Goal: Transaction & Acquisition: Purchase product/service

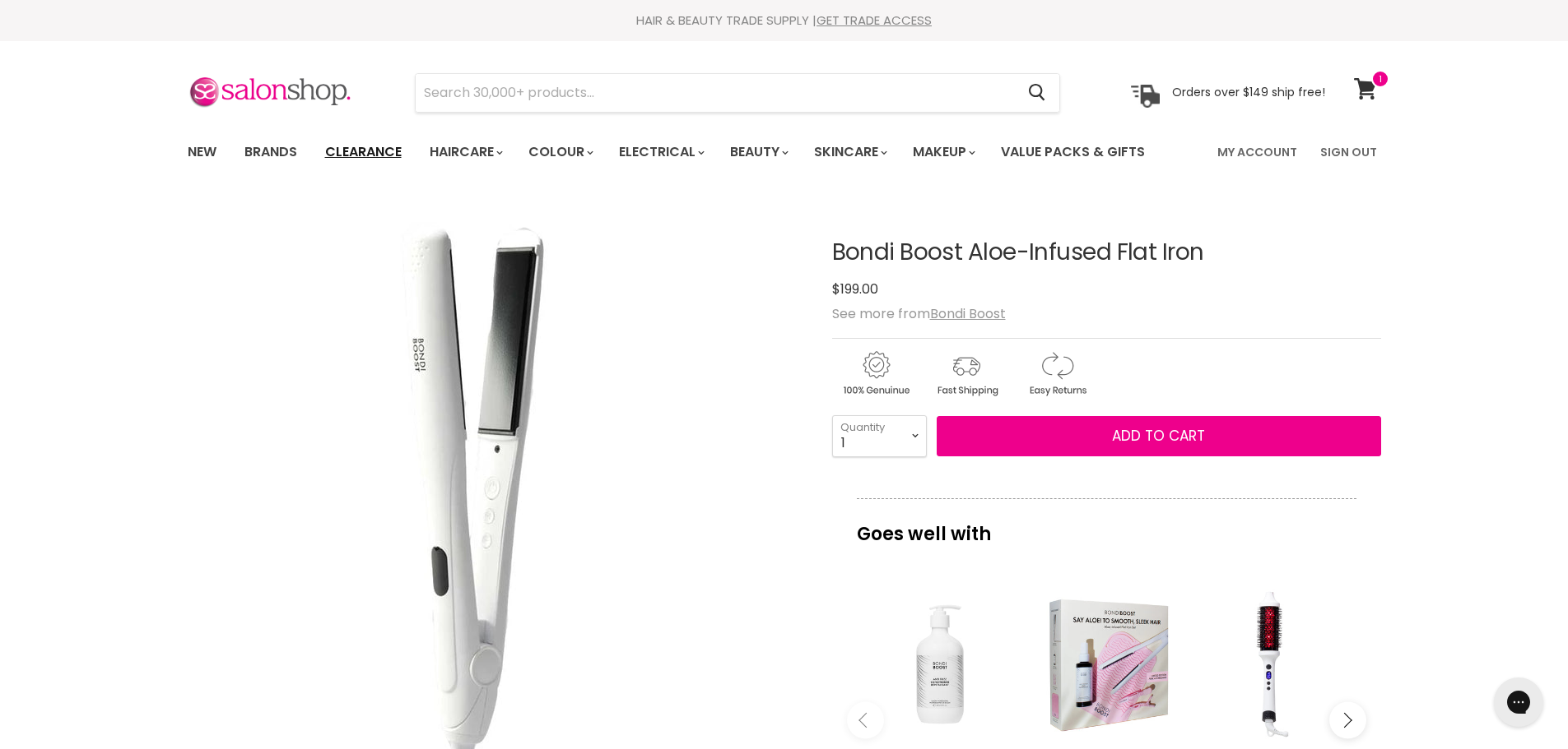
click at [354, 157] on link "Clearance" at bounding box center [364, 152] width 101 height 35
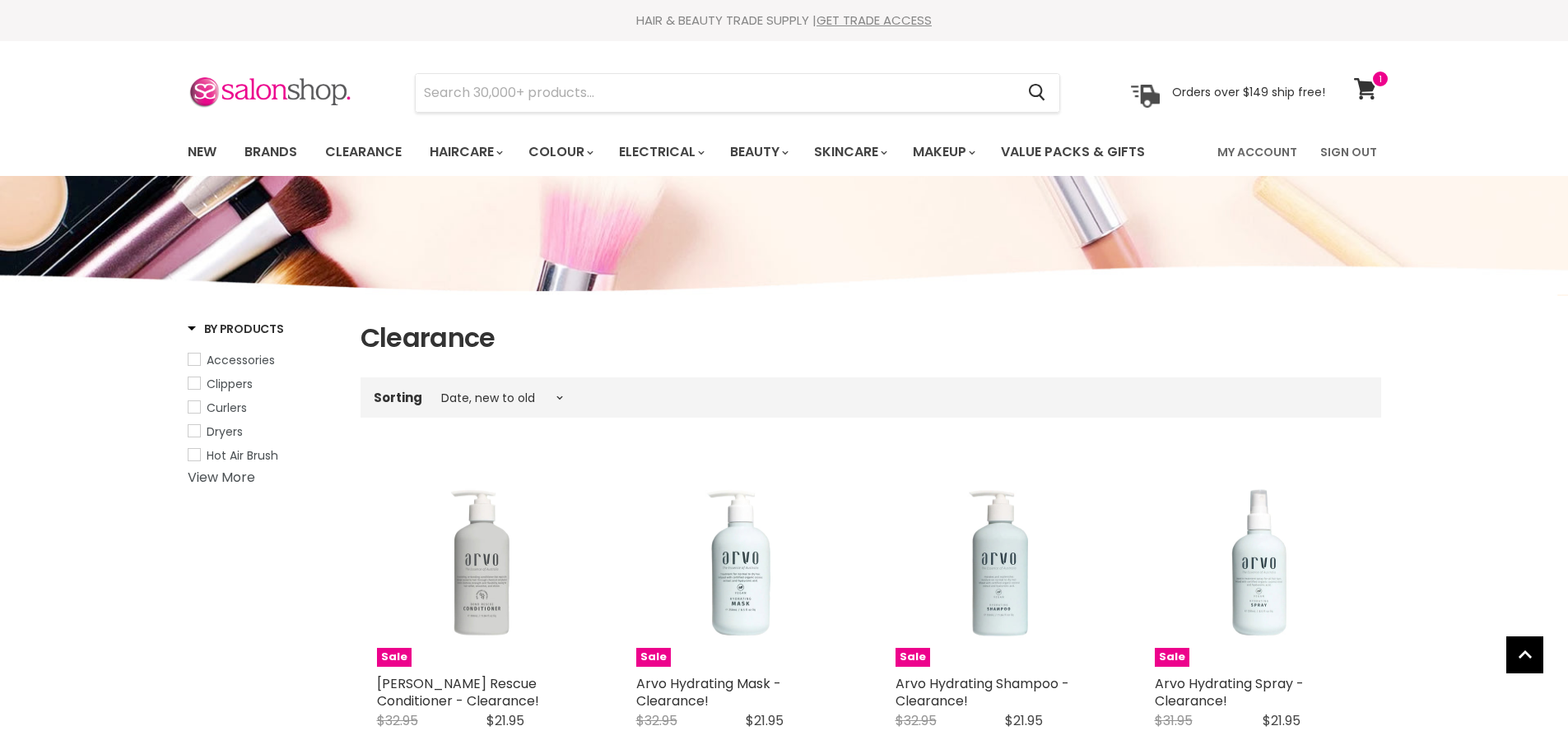
select select "created-descending"
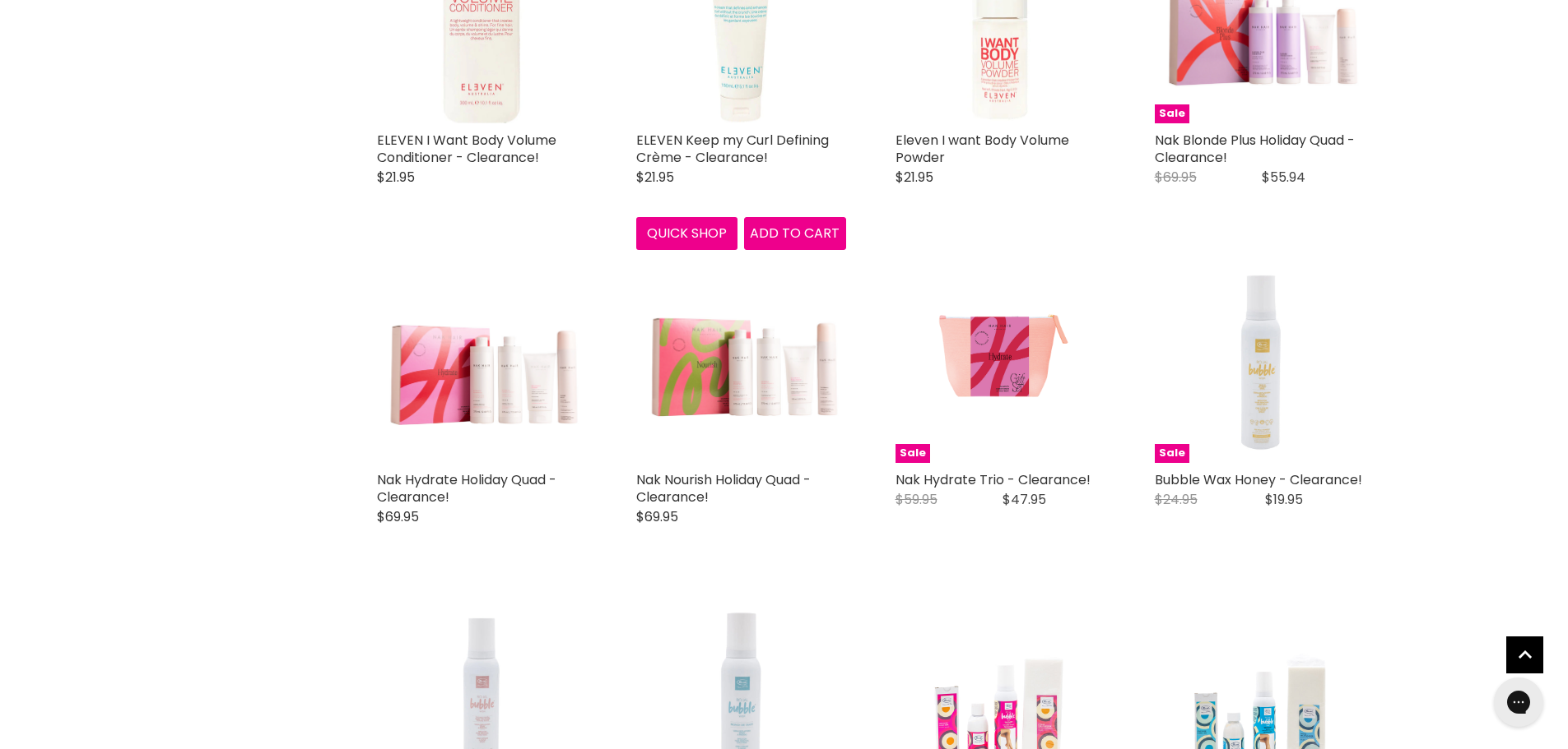
scroll to position [2585, 0]
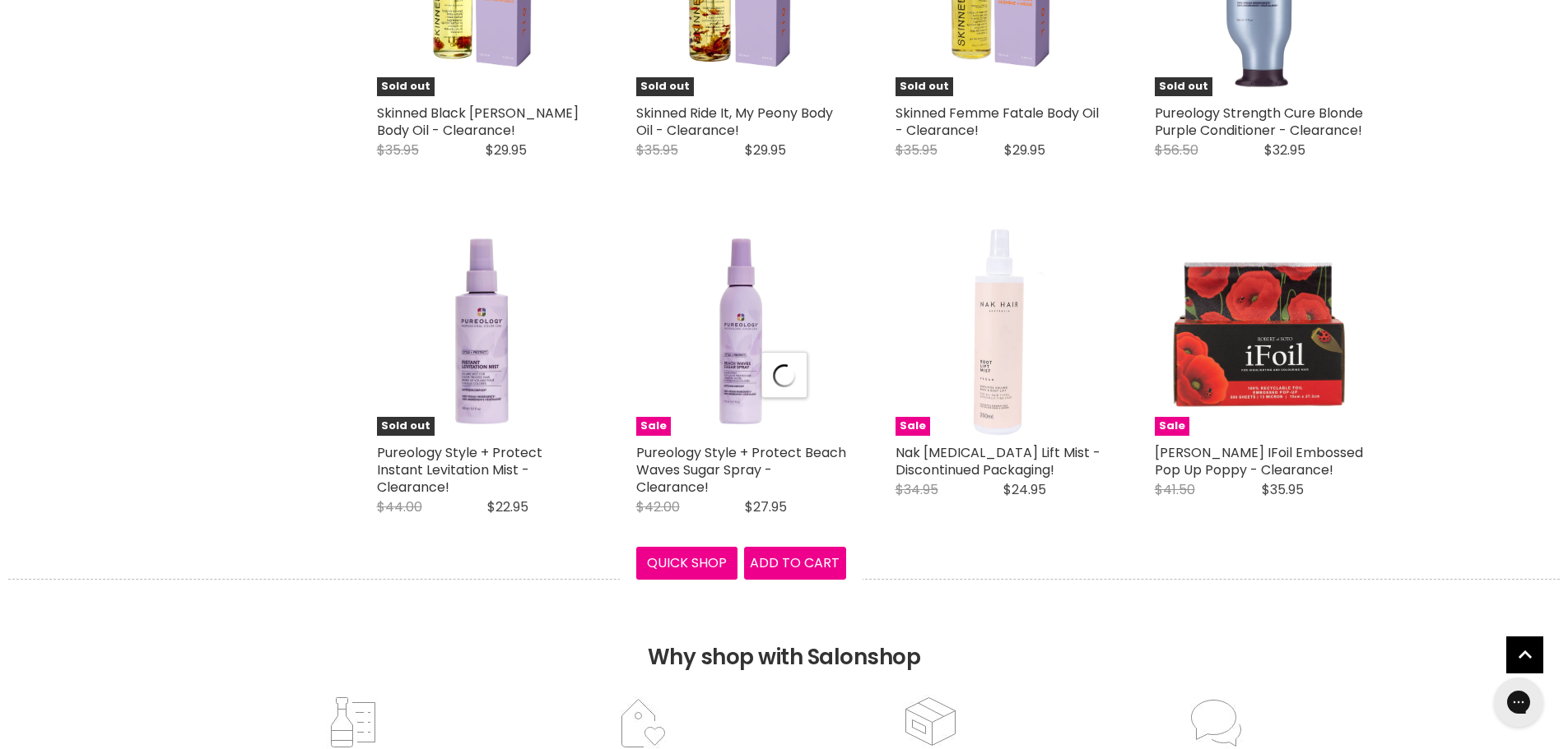
scroll to position [3985, 0]
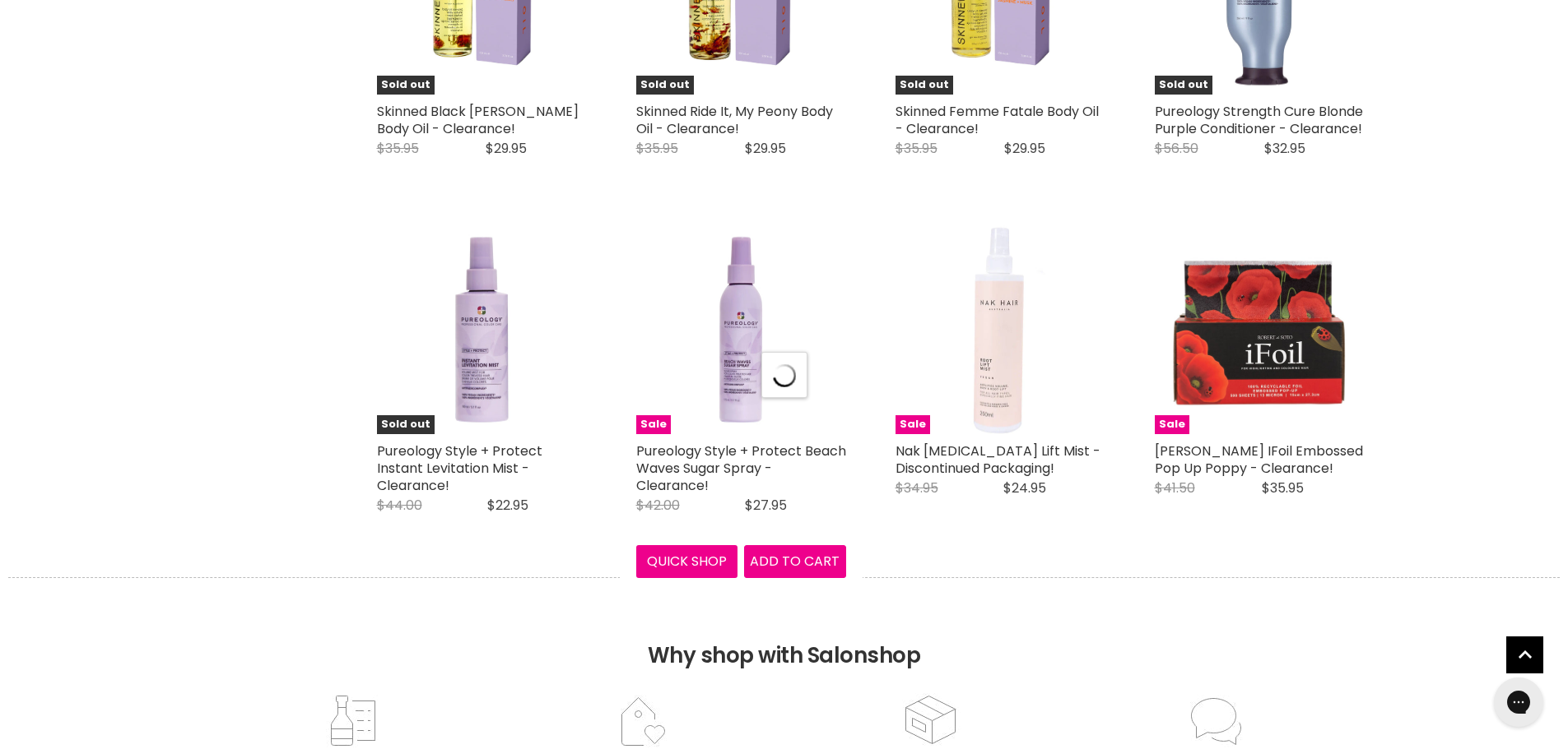
select select "created-descending"
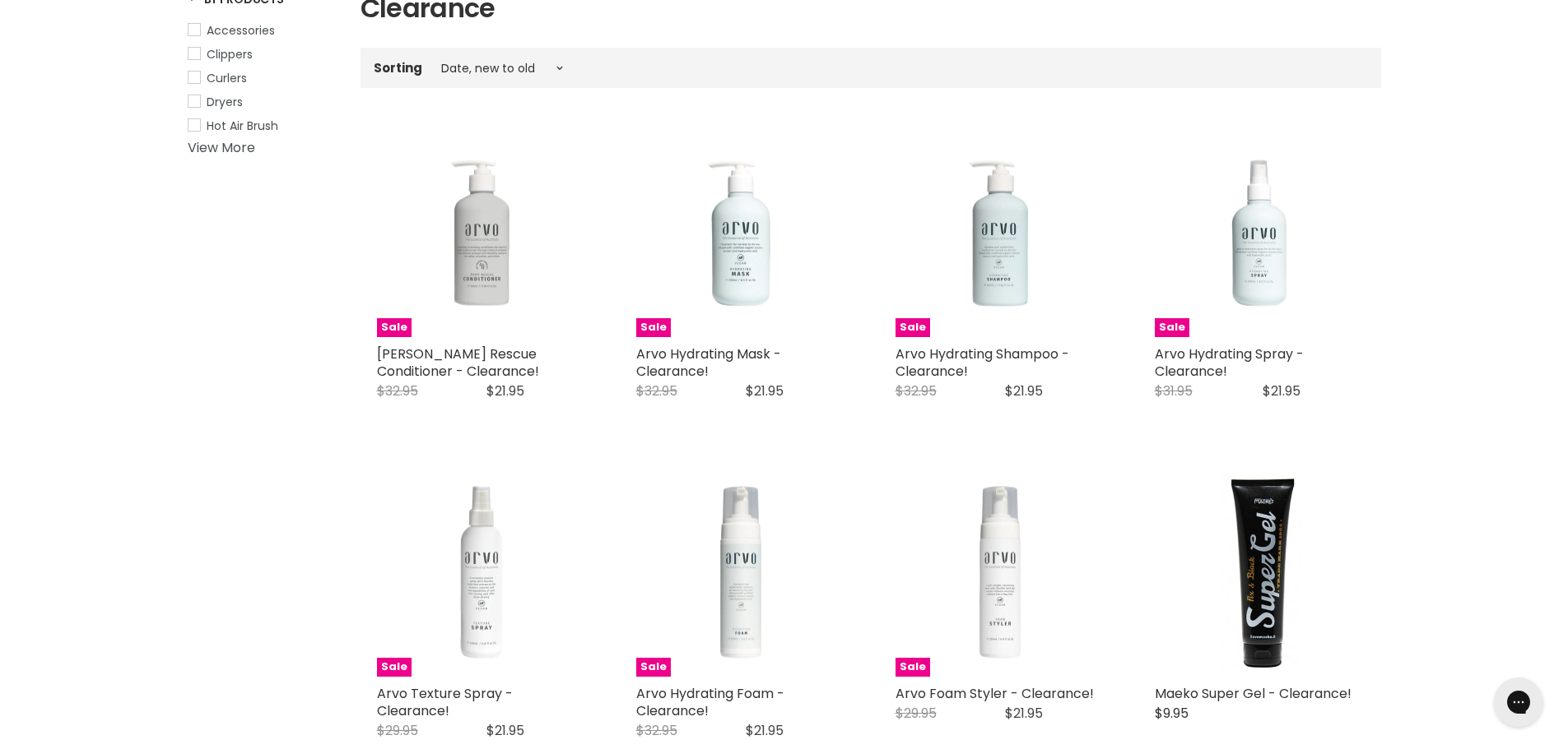
scroll to position [0, 0]
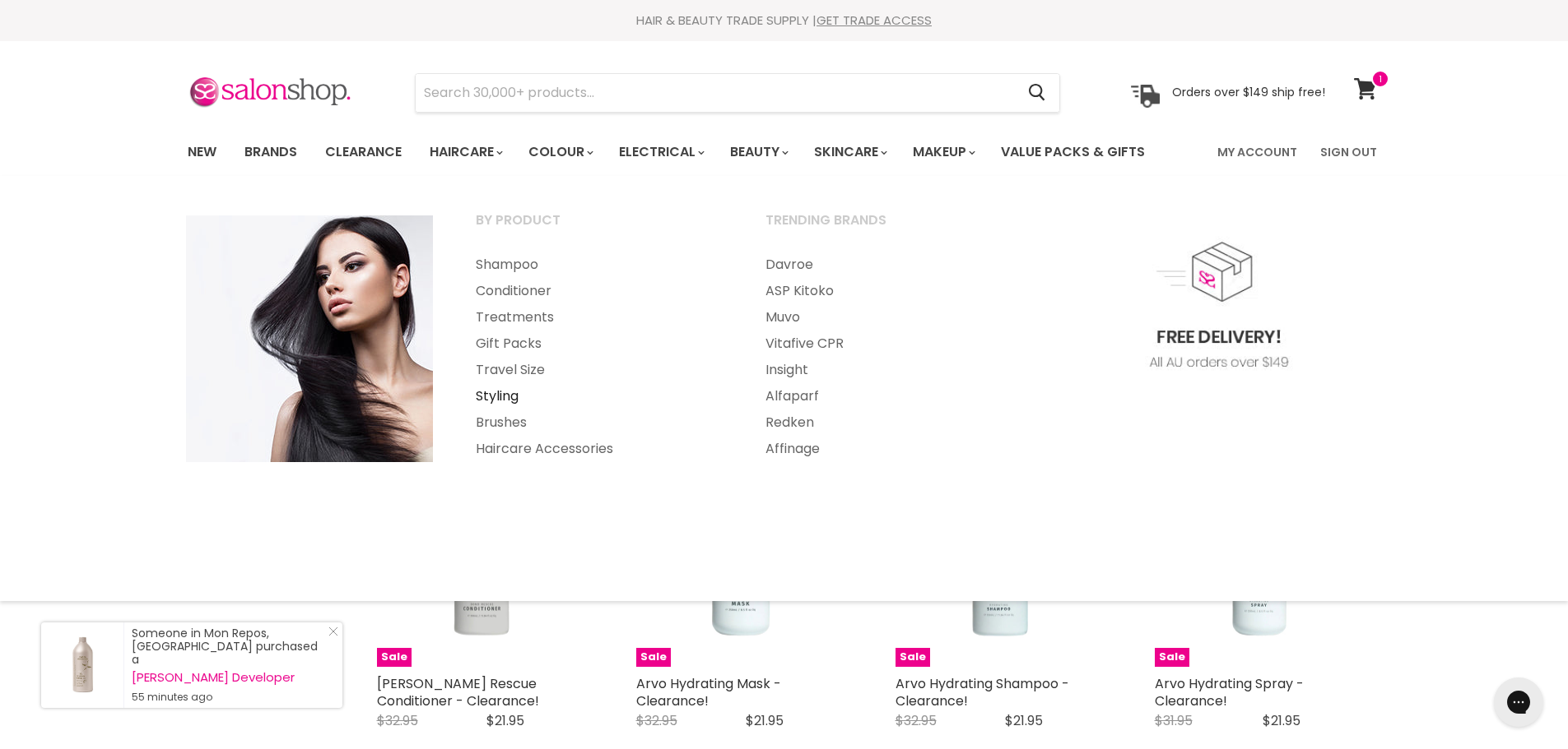
click at [501, 393] on link "Styling" at bounding box center [598, 397] width 286 height 27
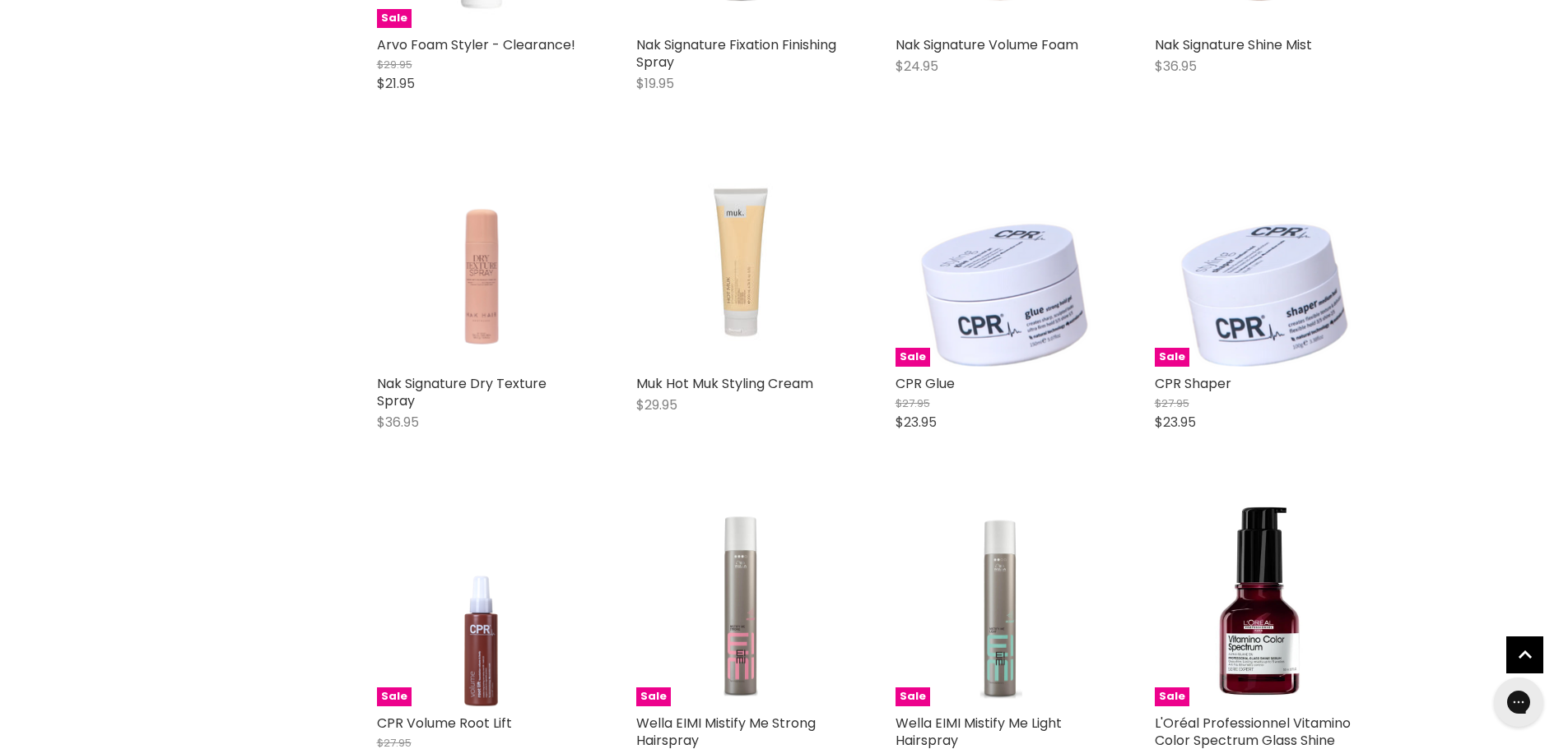
scroll to position [3661, 0]
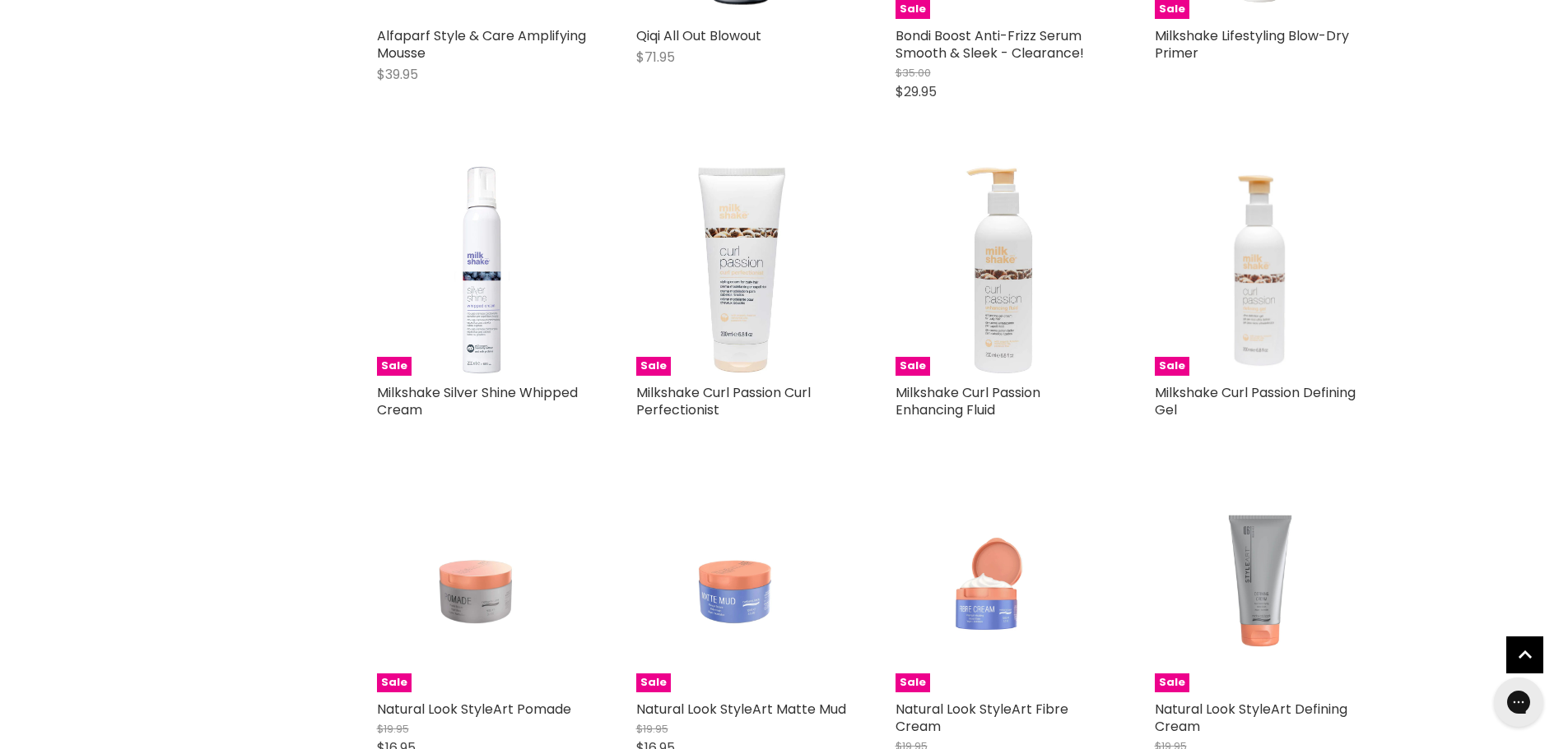
scroll to position [7909, 0]
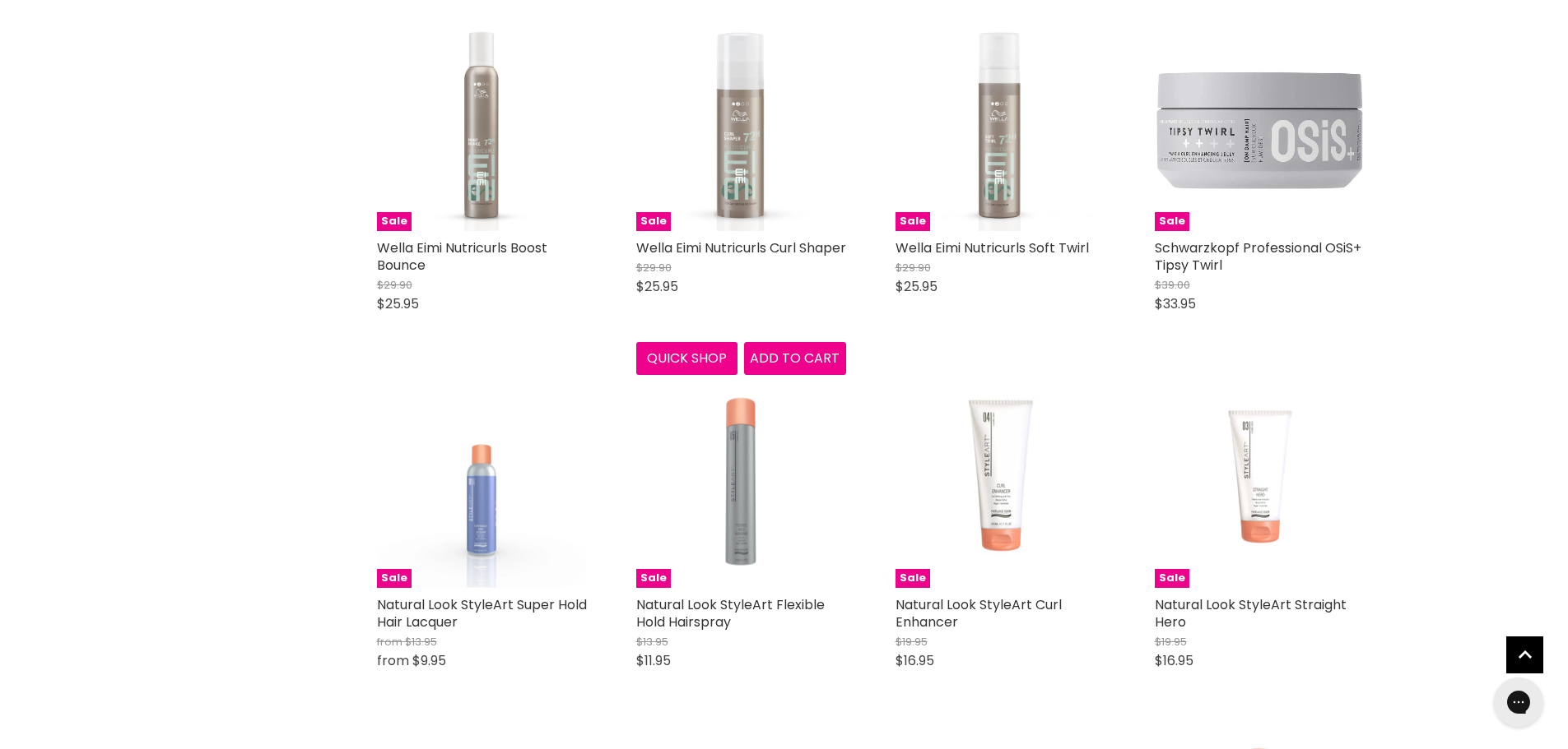
scroll to position [11743, 0]
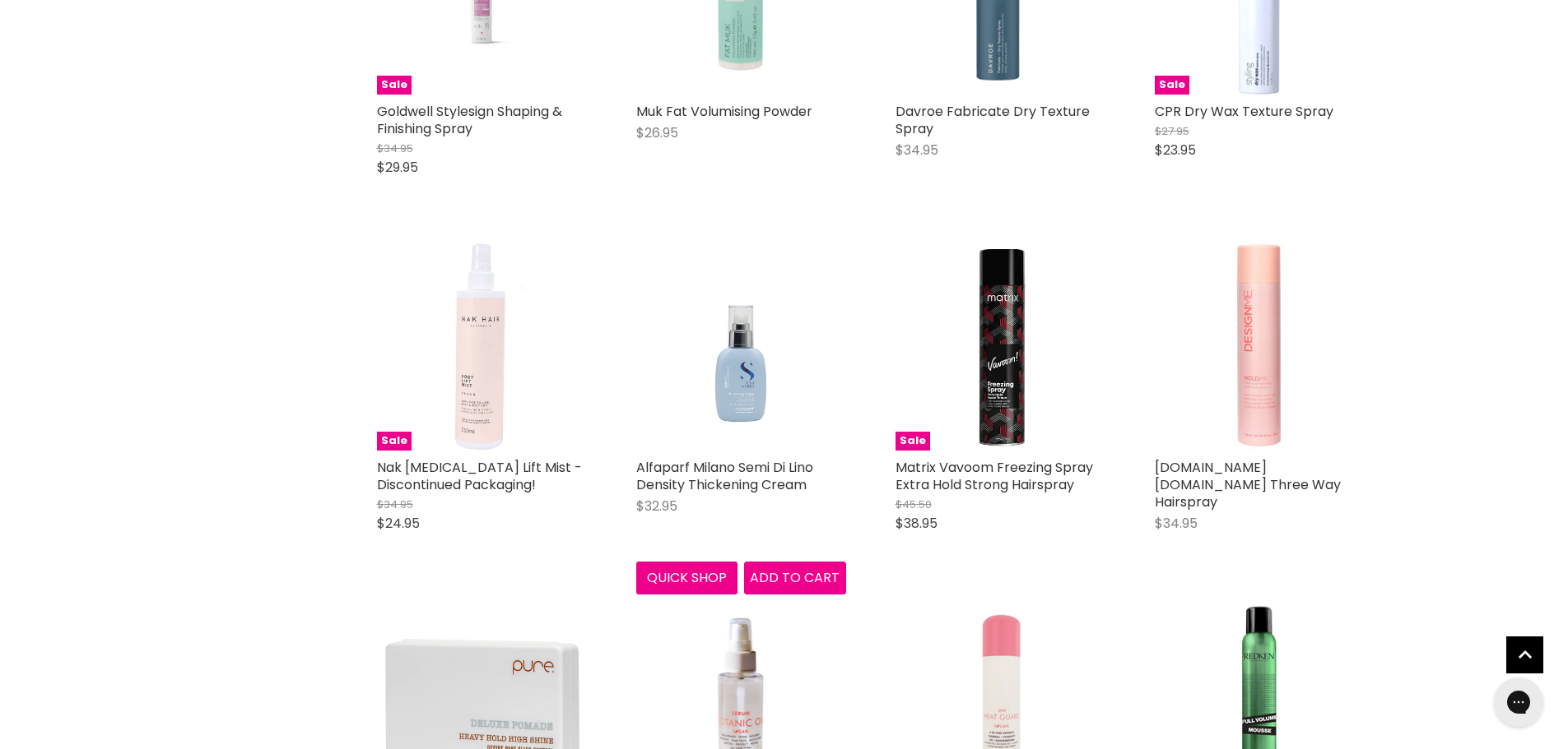
scroll to position [15835, 0]
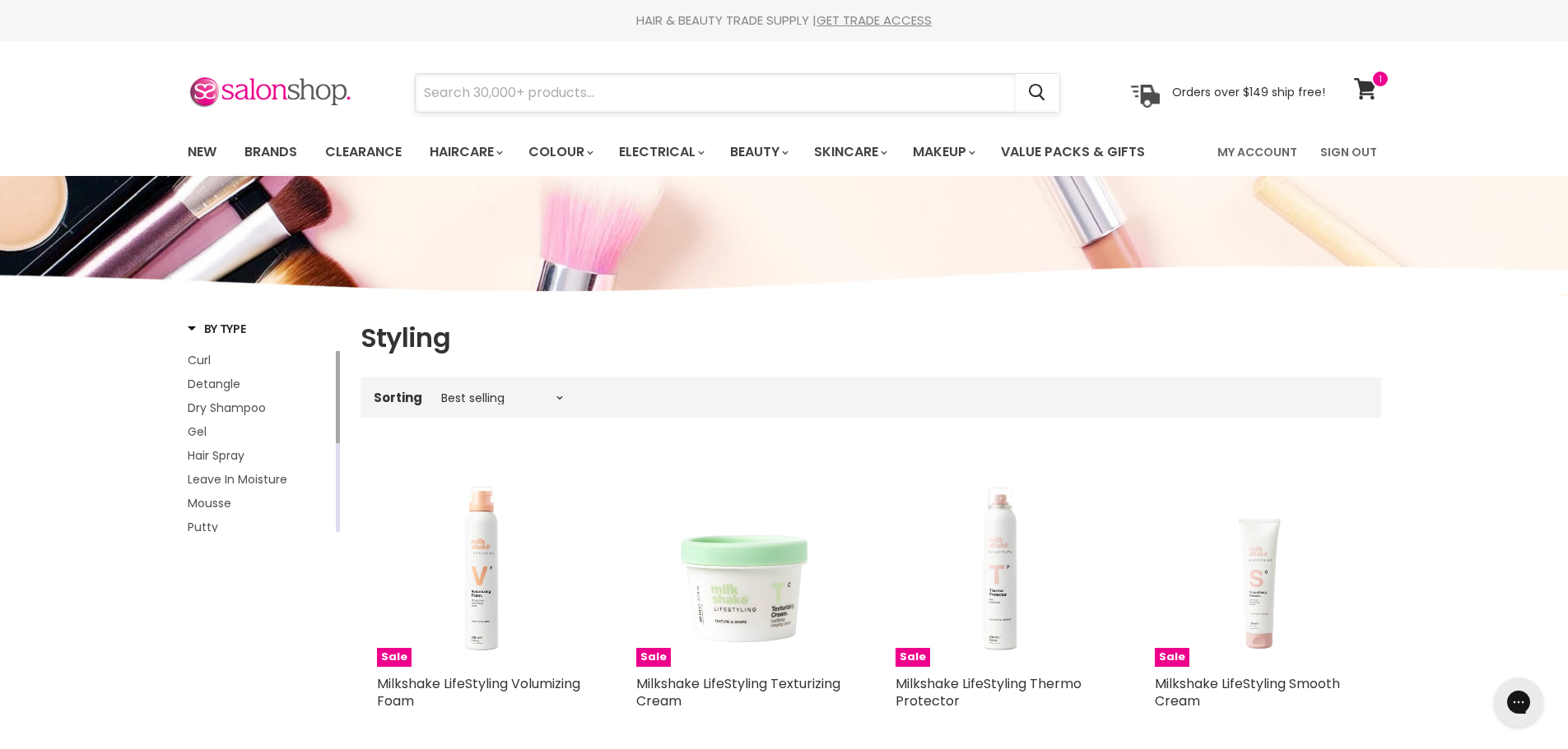
click at [841, 106] on input "Search" at bounding box center [715, 93] width 600 height 38
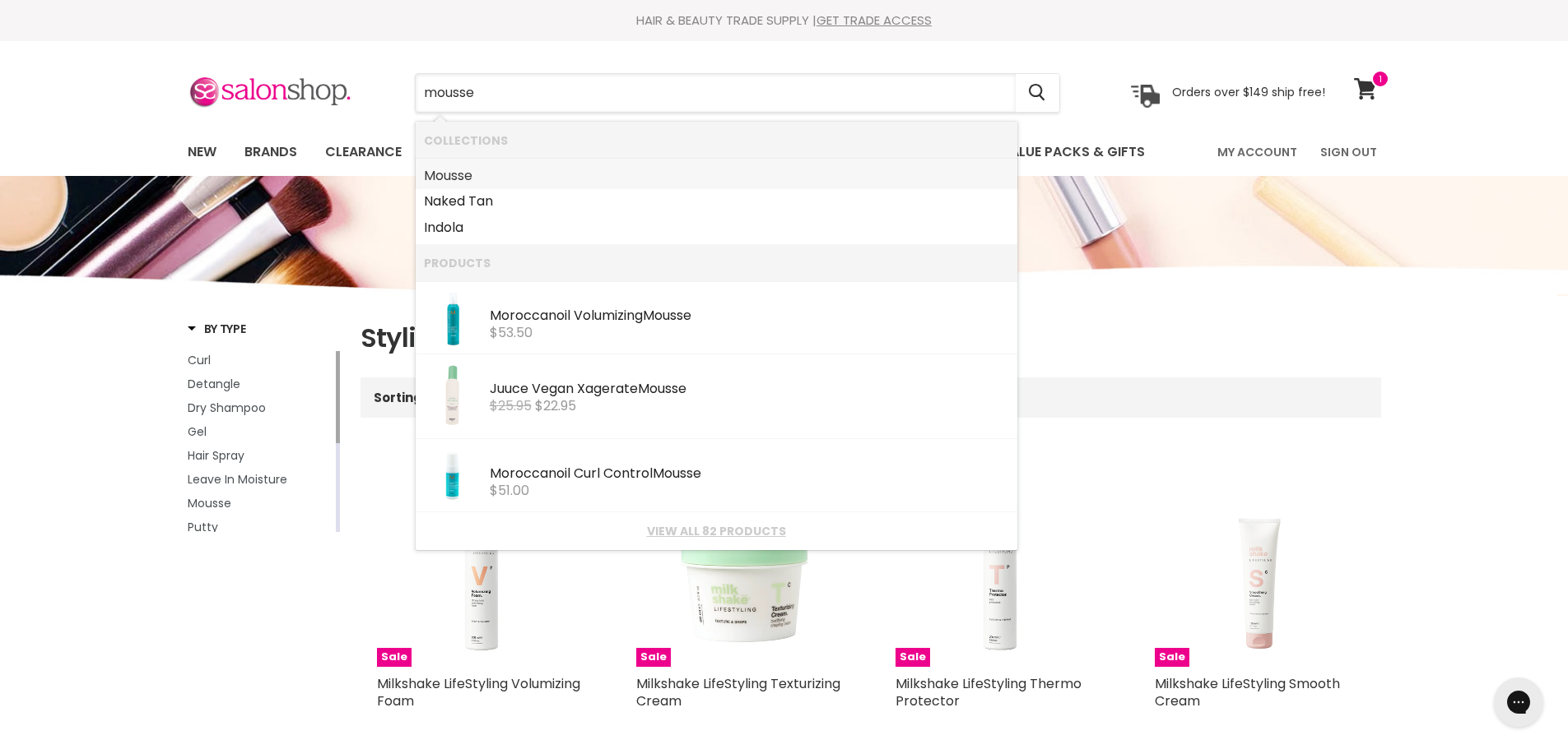
click at [741, 172] on link "Mousse" at bounding box center [716, 176] width 585 height 27
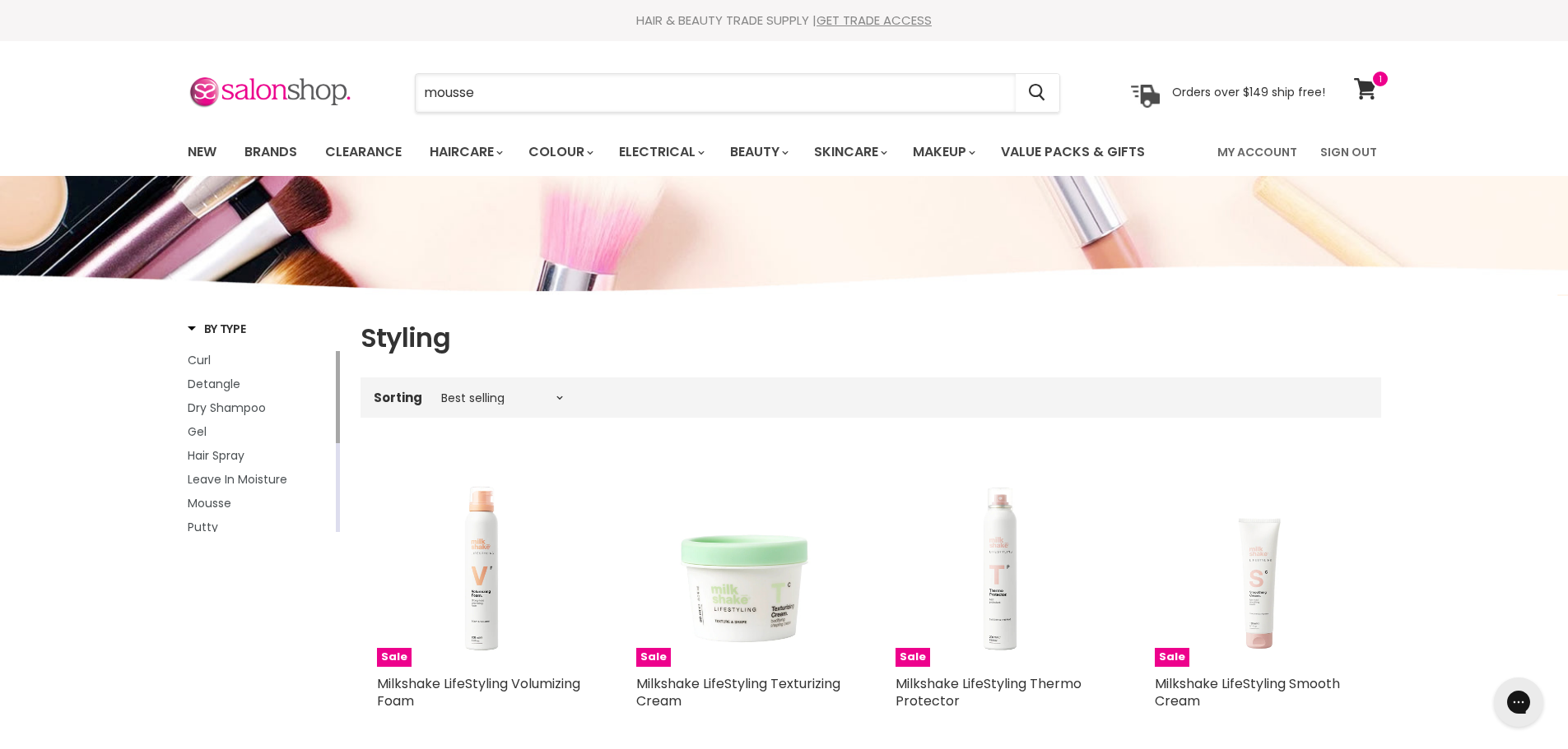
type input "mousse"
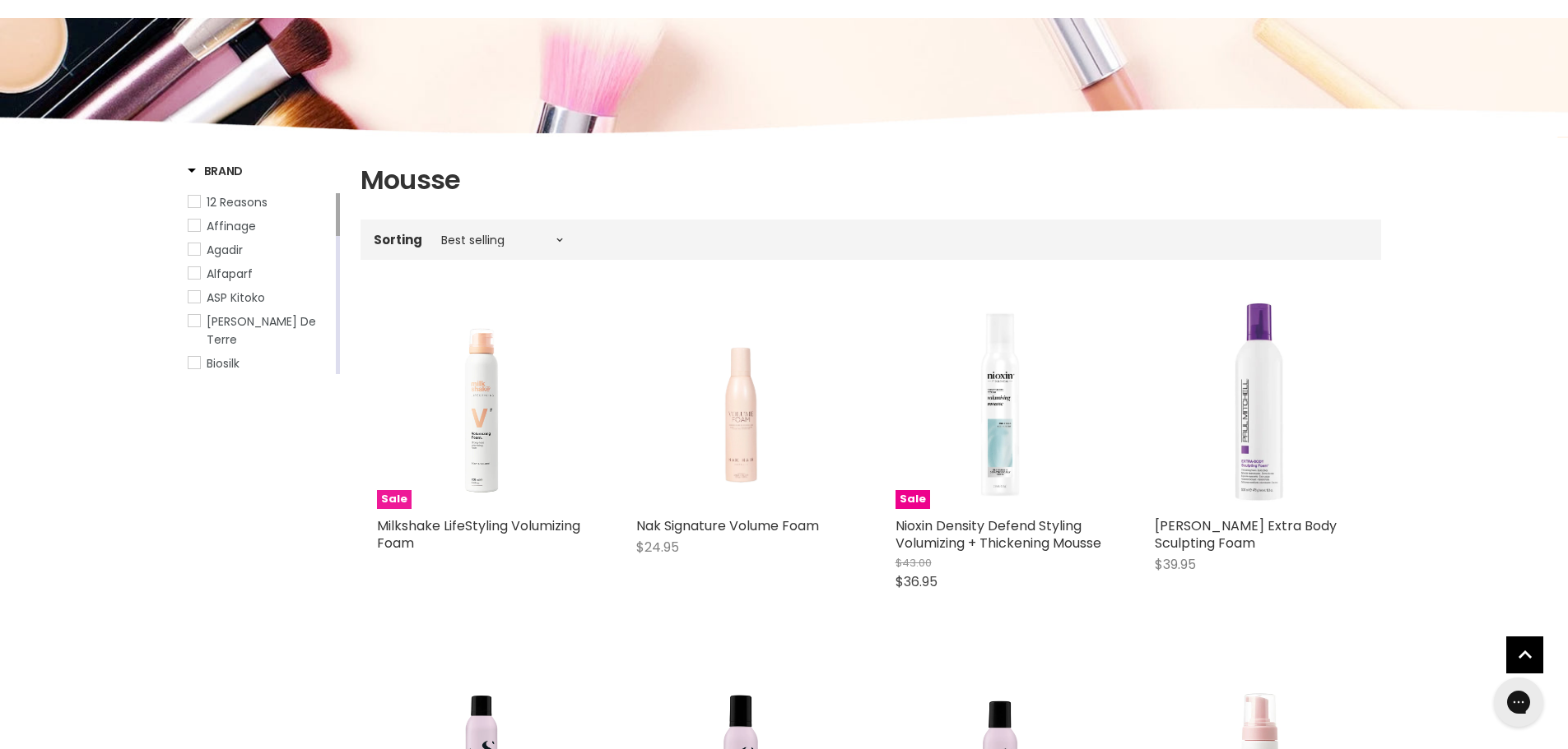
click at [502, 507] on img "Main content" at bounding box center [482, 404] width 210 height 209
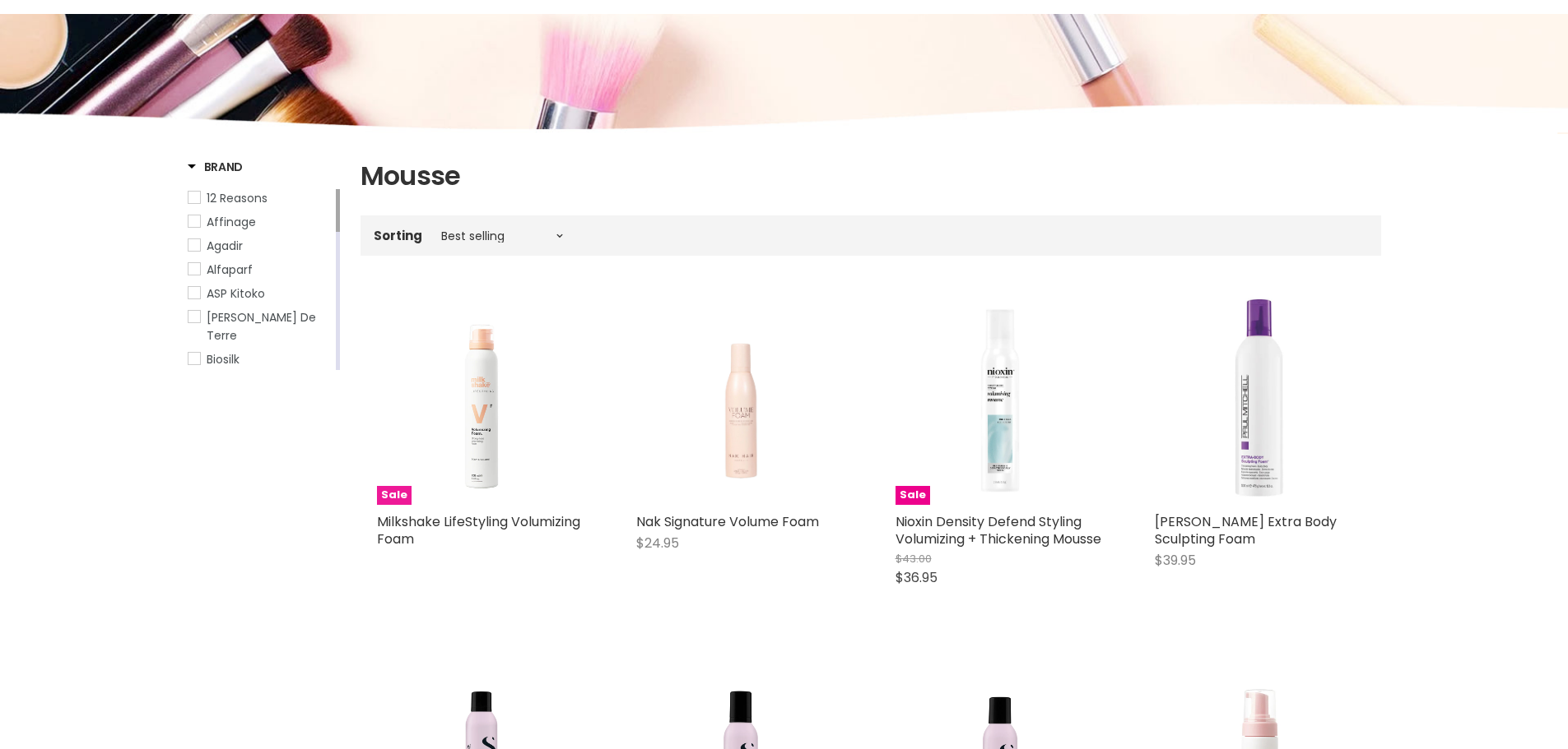
scroll to position [77, 0]
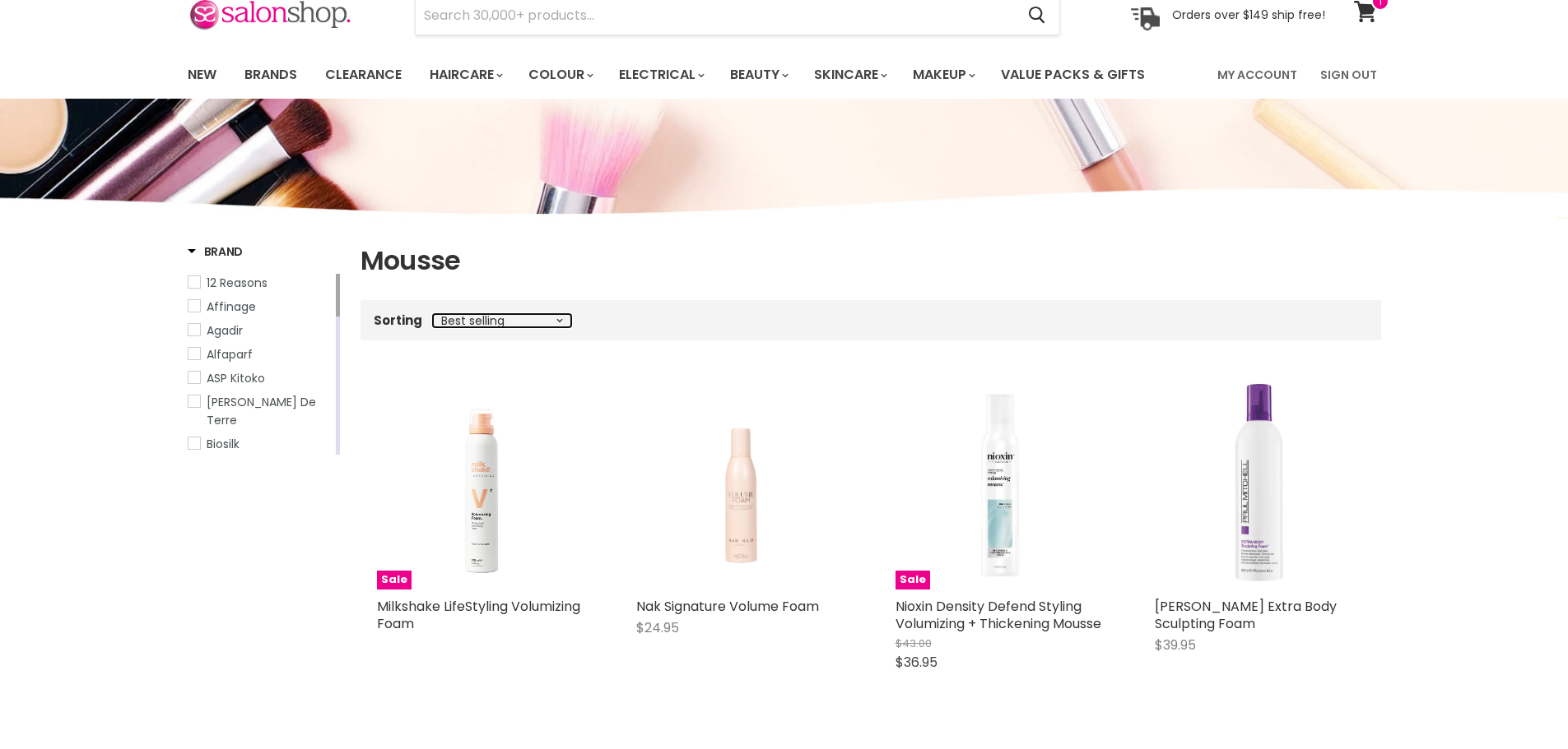
click at [546, 321] on select "Best selling Featured Price, low to high Price, high to low Alphabetically, A-Z…" at bounding box center [502, 321] width 138 height 13
select select "price-ascending"
click at [433, 314] on select "Best selling Featured Price, low to high Price, high to low Alphabetically, A-Z…" at bounding box center [502, 321] width 138 height 13
select select "price-ascending"
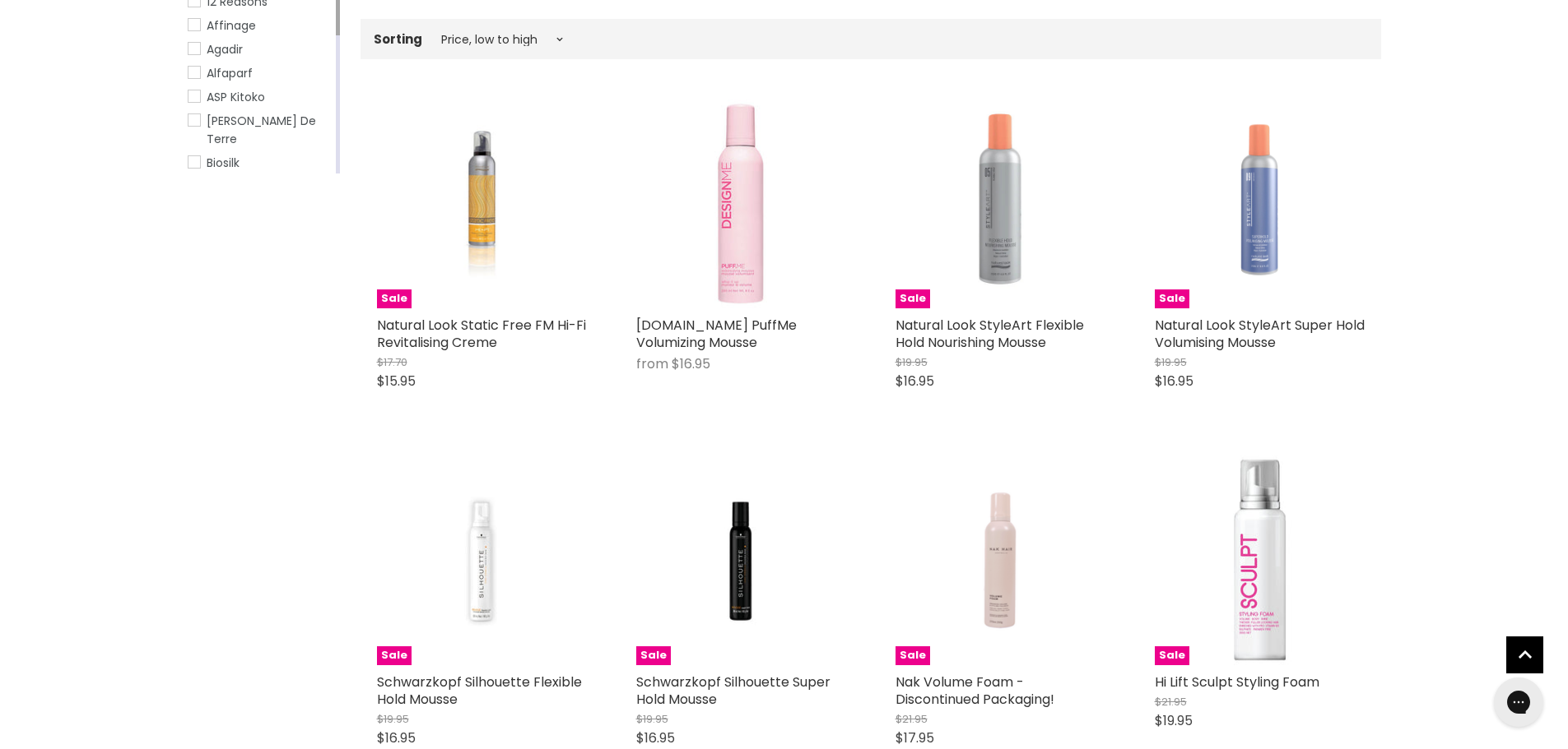
scroll to position [273, 0]
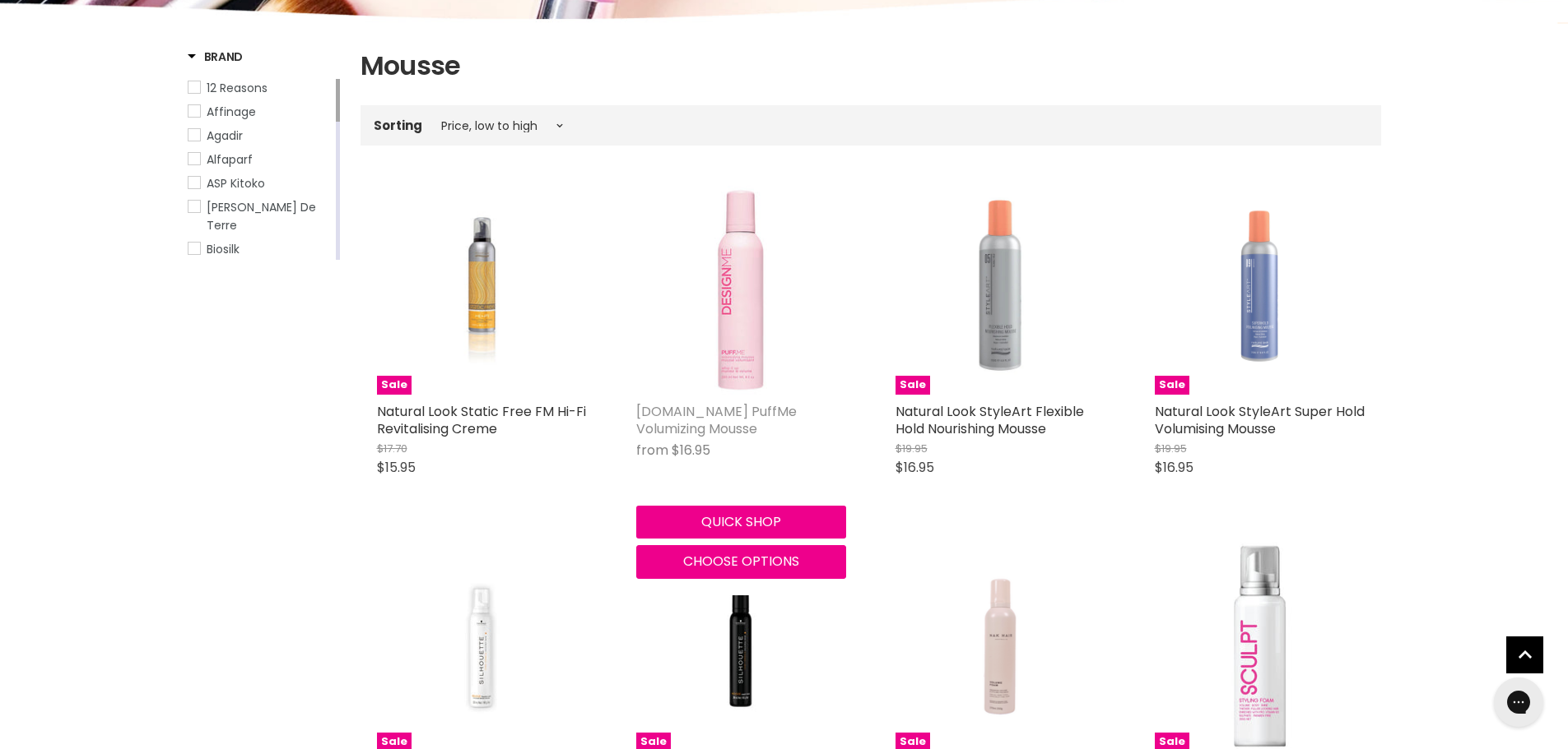
click at [650, 403] on link "[DOMAIN_NAME] PuffMe Volumizing Mousse" at bounding box center [716, 421] width 161 height 37
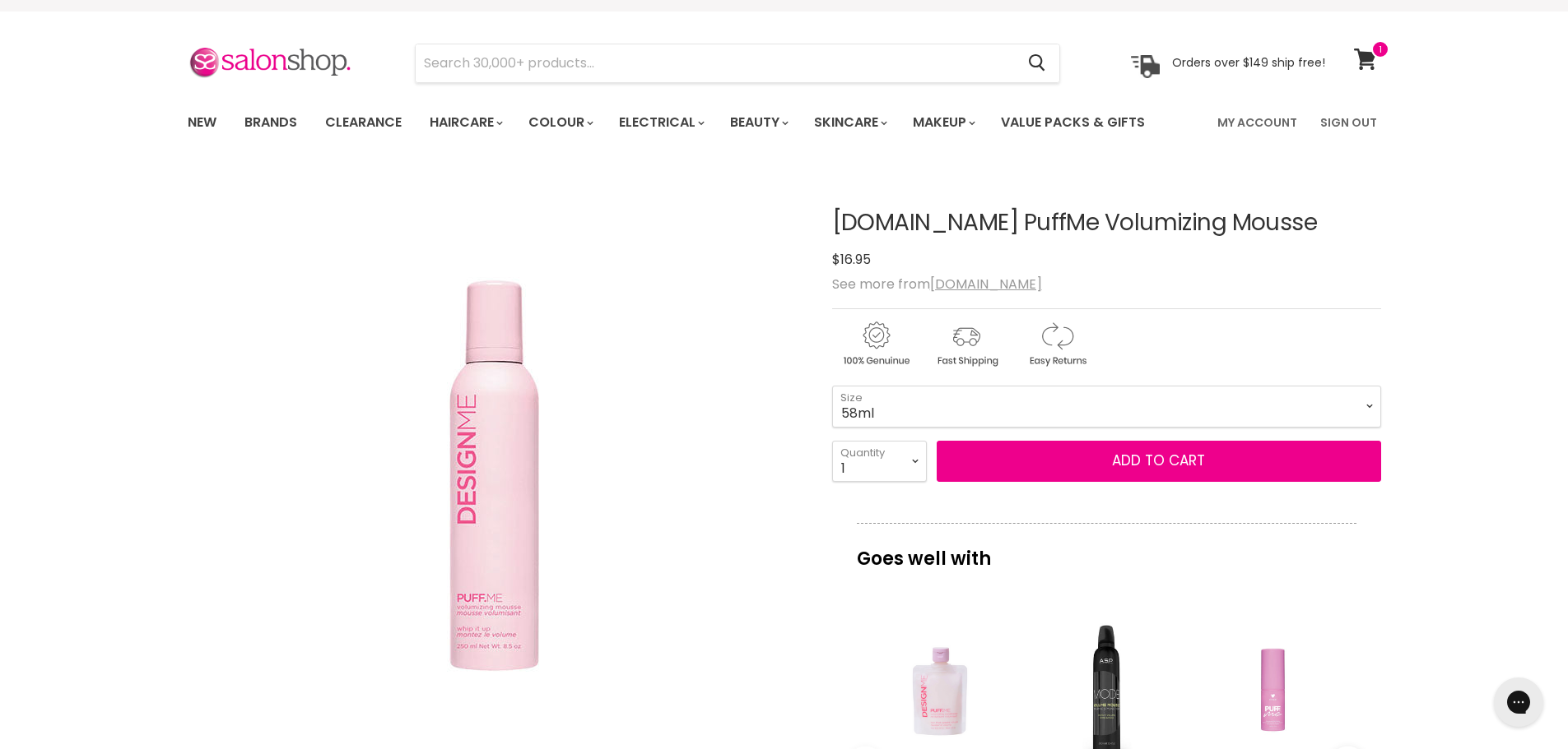
scroll to position [29, 0]
click at [1009, 408] on select "58ml 250ml" at bounding box center [1106, 407] width 549 height 41
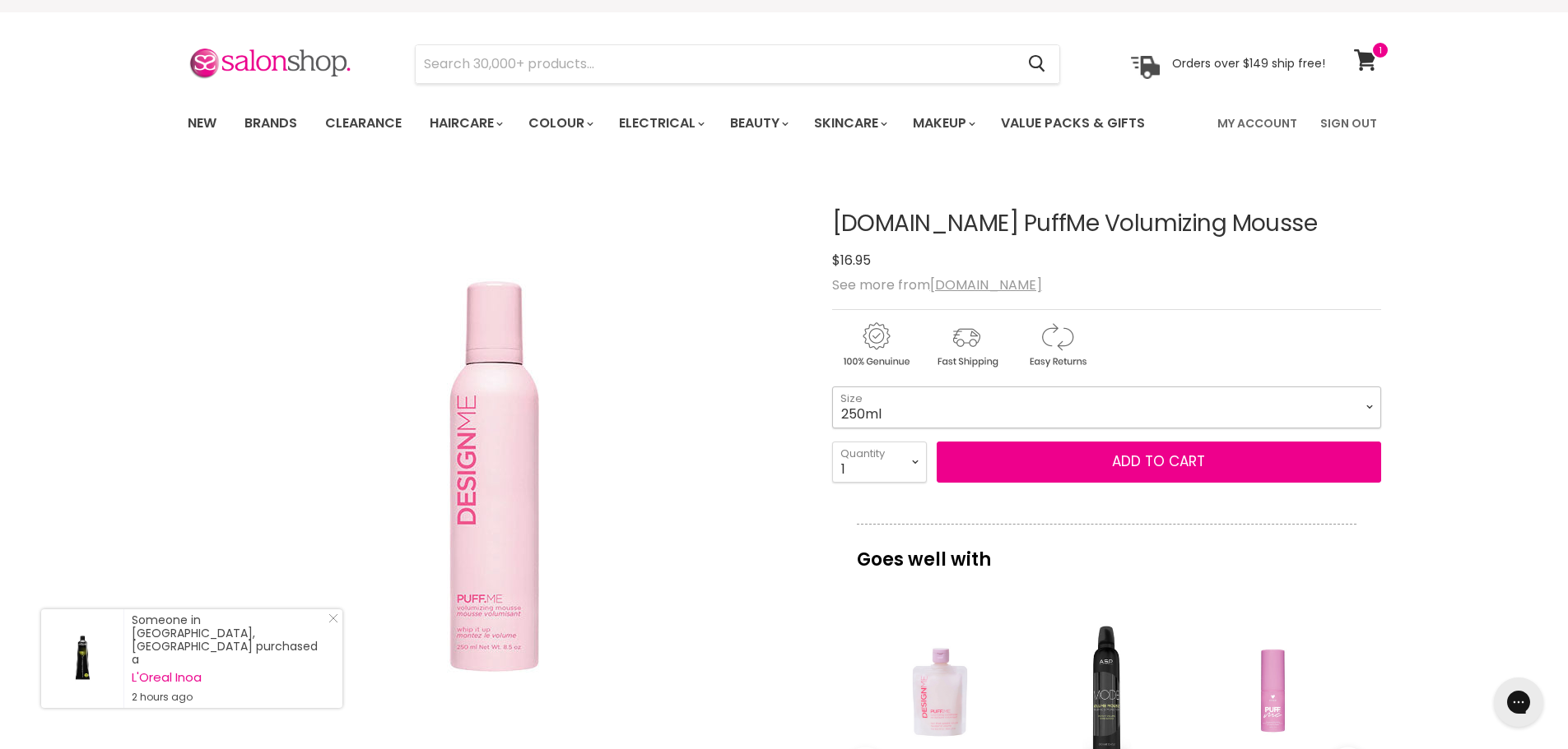
click at [832, 387] on select "58ml 250ml" at bounding box center [1106, 407] width 549 height 41
click at [991, 416] on select "58ml 250ml" at bounding box center [1106, 407] width 549 height 41
click at [832, 387] on select "58ml 250ml" at bounding box center [1106, 407] width 549 height 41
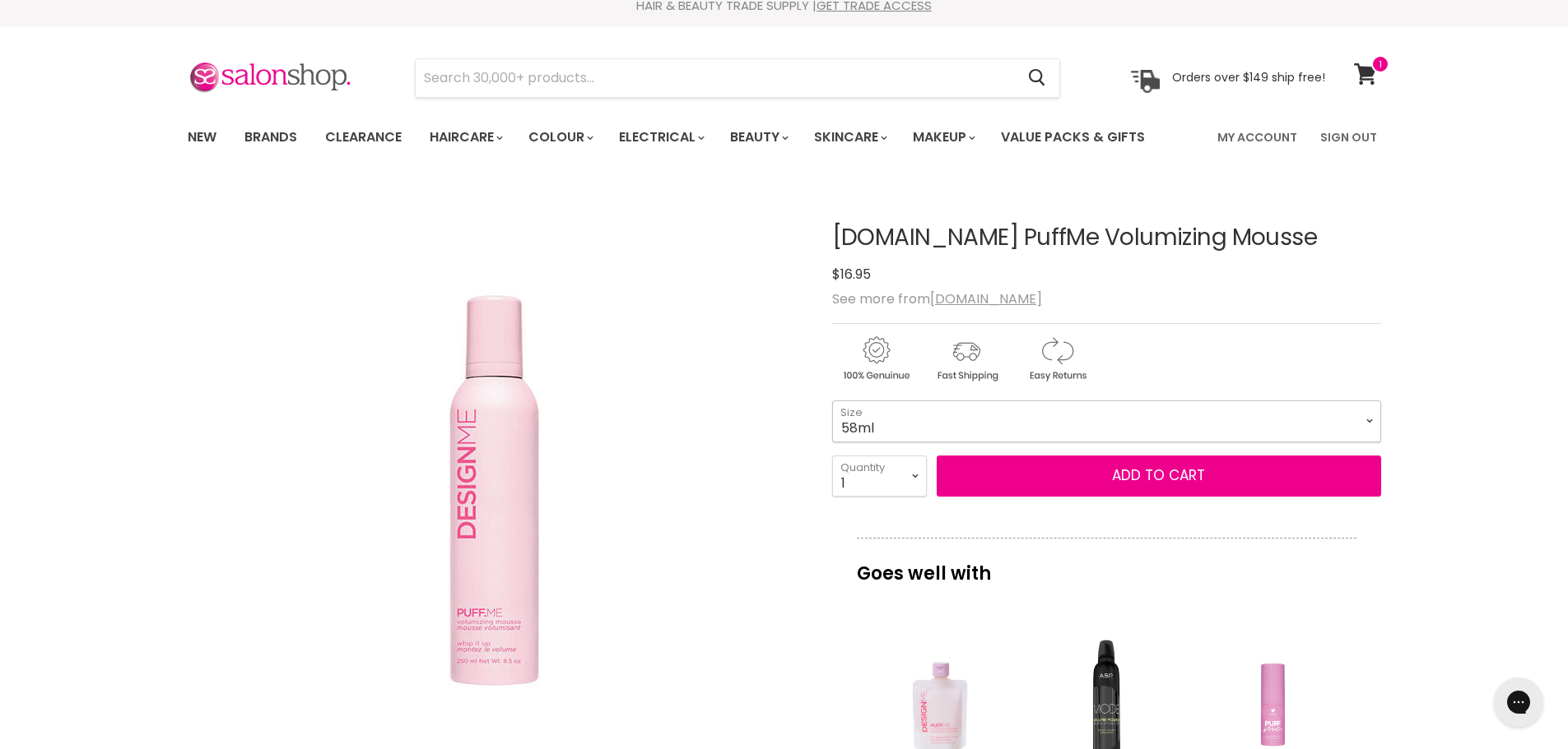
scroll to position [13, 0]
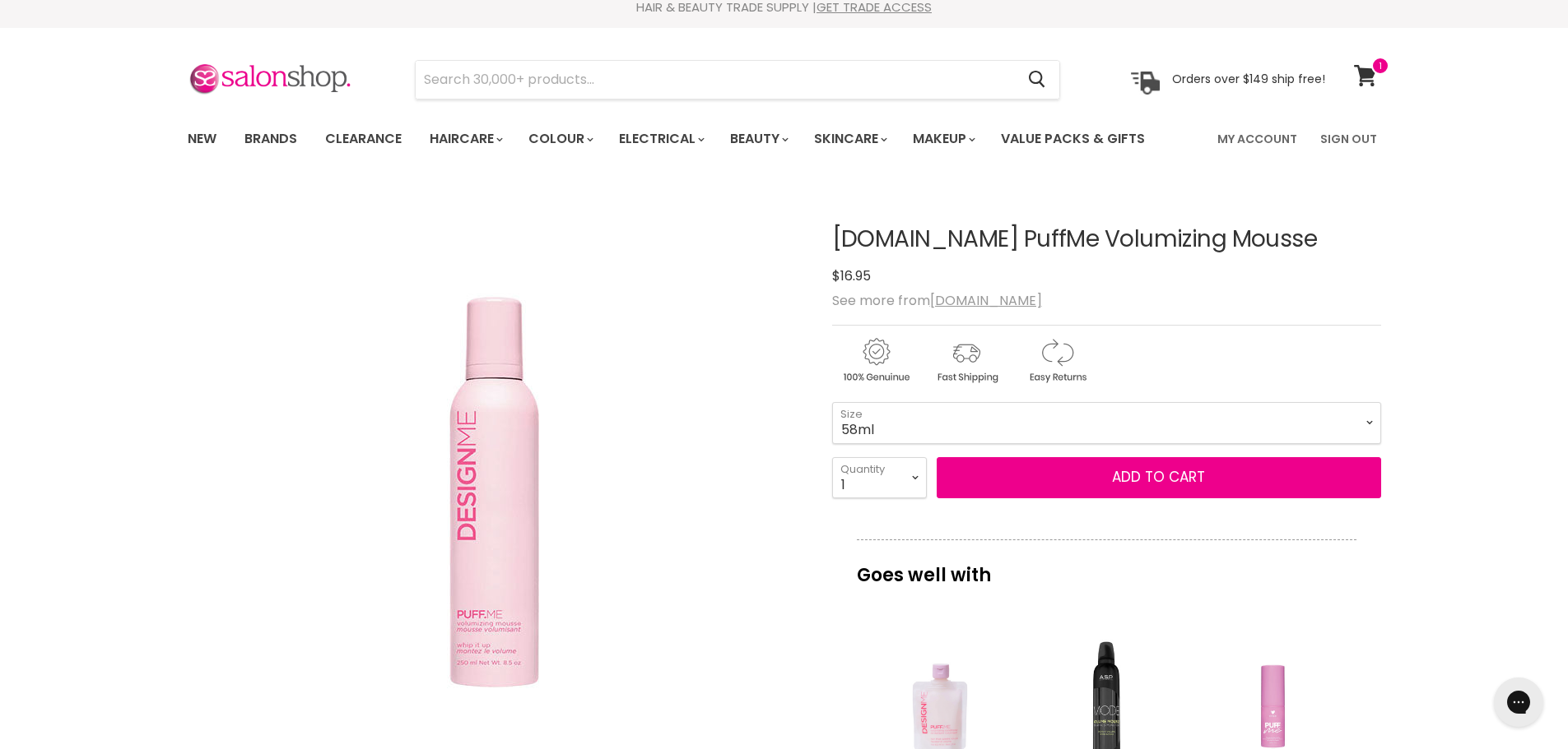
drag, startPoint x: 1258, startPoint y: 248, endPoint x: 833, endPoint y: 231, distance: 425.3
click at [833, 231] on h1 "[DOMAIN_NAME] PuffMe Volumizing Mousse" at bounding box center [1106, 239] width 549 height 26
copy h1 "[DOMAIN_NAME] PuffMe Volumizing Mousse"
click at [905, 438] on select "58ml 250ml" at bounding box center [1106, 422] width 549 height 41
click at [832, 402] on select "58ml 250ml" at bounding box center [1106, 422] width 549 height 41
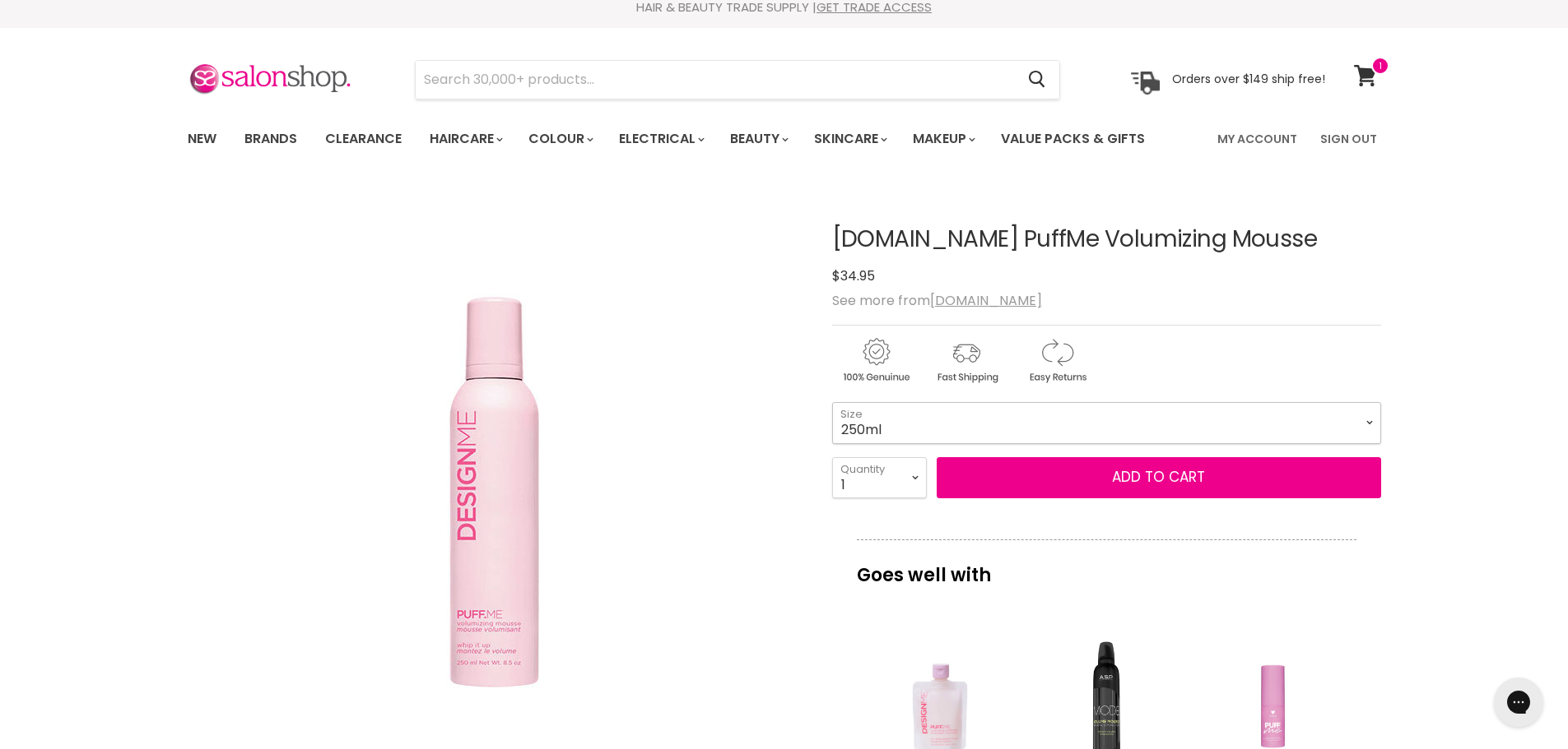
click at [898, 421] on select "58ml 250ml" at bounding box center [1106, 422] width 549 height 41
click at [832, 402] on select "58ml 250ml" at bounding box center [1106, 422] width 549 height 41
click at [907, 420] on select "58ml 250ml" at bounding box center [1106, 422] width 549 height 41
click at [832, 402] on select "58ml 250ml" at bounding box center [1106, 422] width 549 height 41
click at [898, 438] on select "58ml 250ml" at bounding box center [1106, 422] width 549 height 41
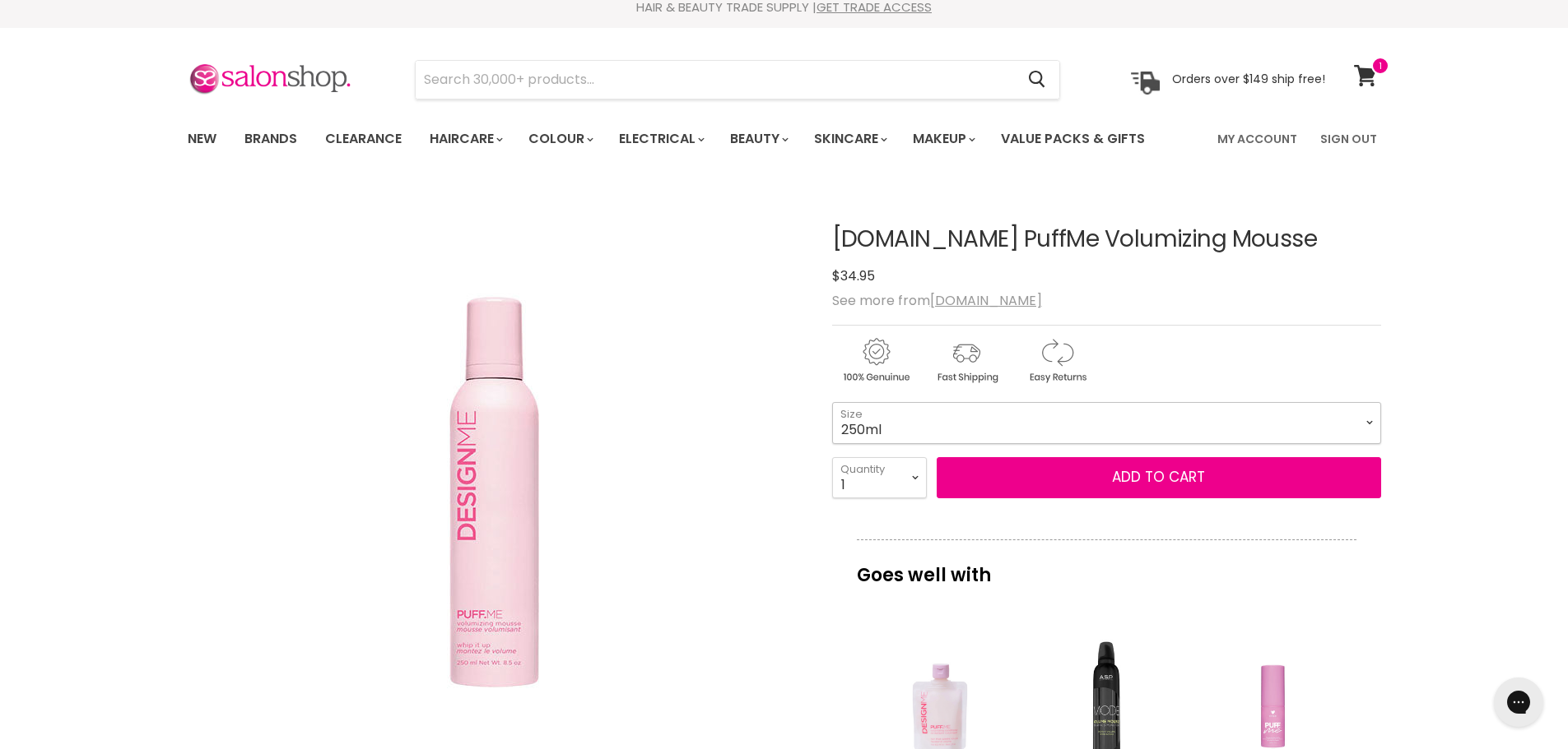
select select "58ml"
click at [832, 402] on select "58ml 250ml" at bounding box center [1106, 422] width 549 height 41
click at [1382, 68] on span at bounding box center [1380, 66] width 18 height 18
